Goal: Task Accomplishment & Management: Manage account settings

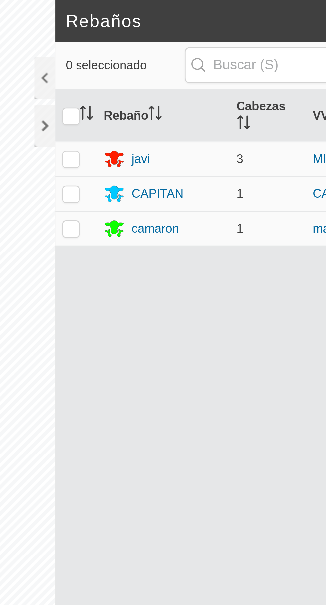
click at [183, 58] on div "javi" at bounding box center [185, 60] width 7 height 7
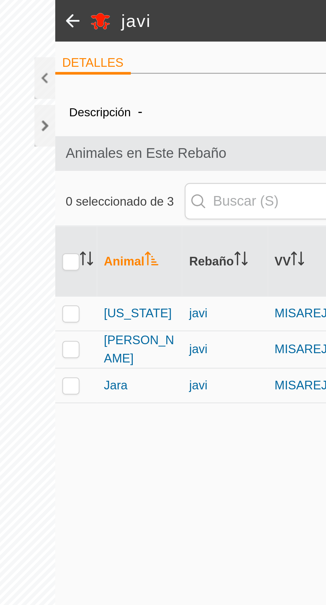
click at [179, 148] on span "Jara" at bounding box center [175, 147] width 9 height 7
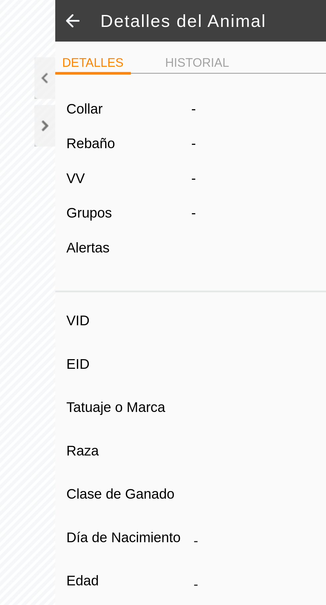
type input "Jara"
type input "-"
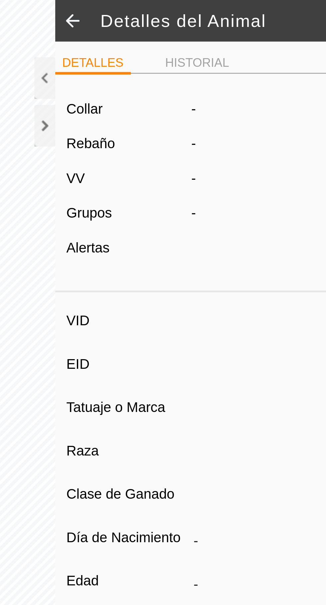
type input "0 kg"
type input "-"
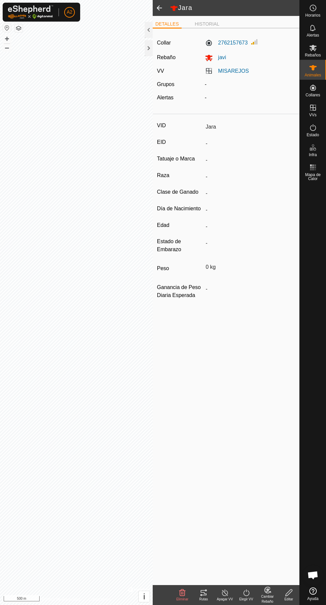
click at [204, 599] on div "Rutas" at bounding box center [203, 599] width 21 height 5
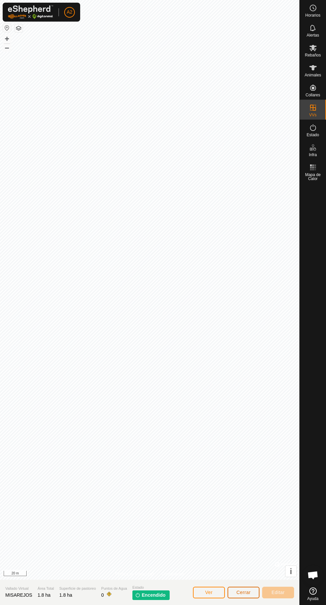
click at [249, 590] on span "Cerrar" at bounding box center [243, 592] width 14 height 5
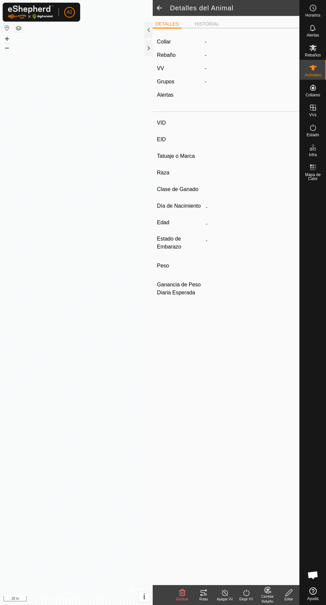
type input "Jara"
type input "-"
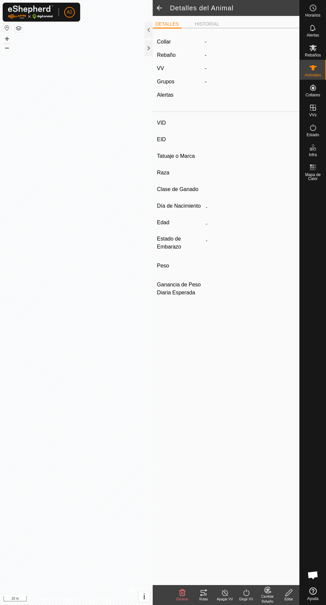
type input "0 kg"
type input "-"
